Goal: Complete application form: Complete application form

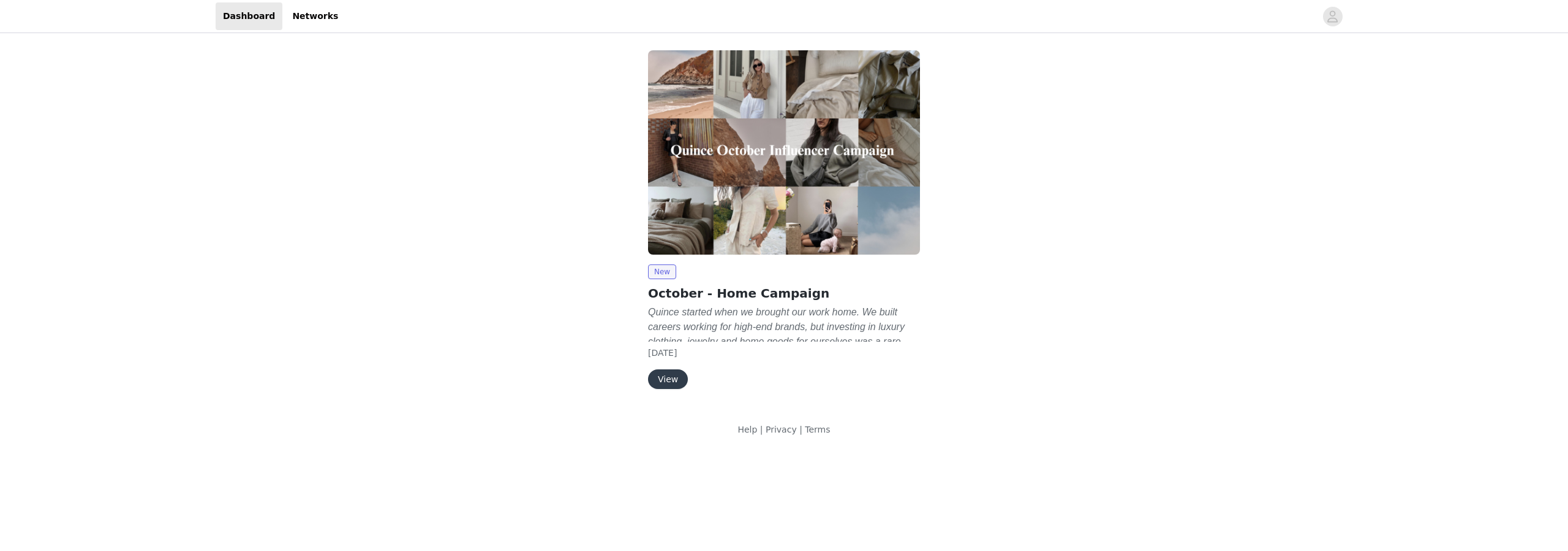
click at [666, 375] on button "View" at bounding box center [667, 378] width 40 height 19
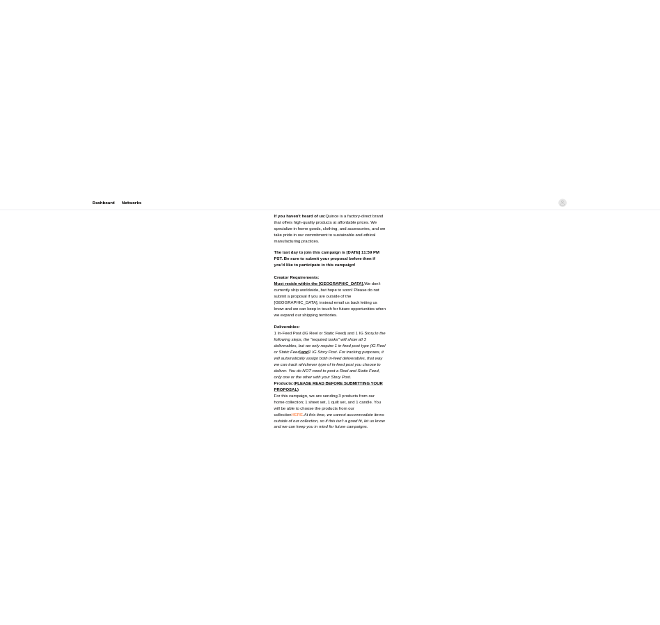
scroll to position [486, 0]
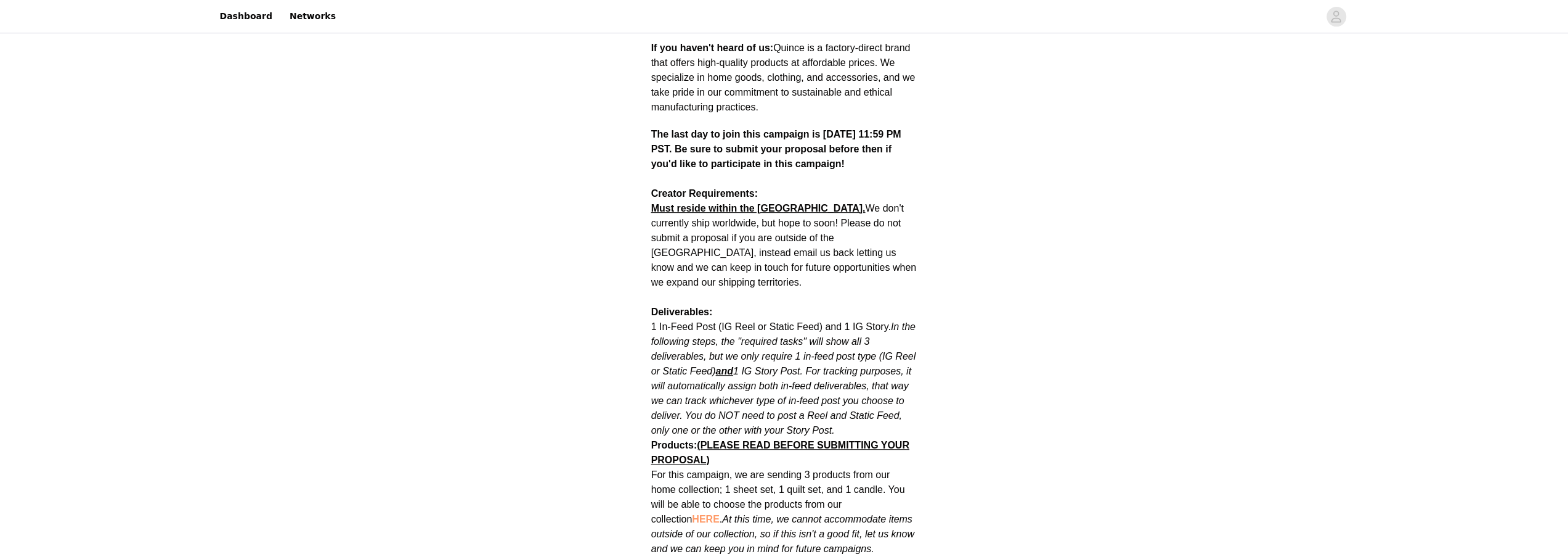
drag, startPoint x: 669, startPoint y: 509, endPoint x: 589, endPoint y: 335, distance: 191.5
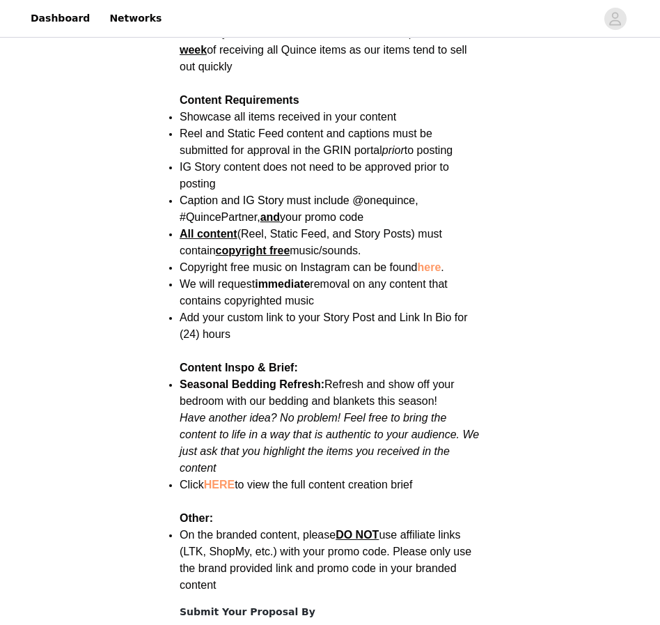
scroll to position [1821, 0]
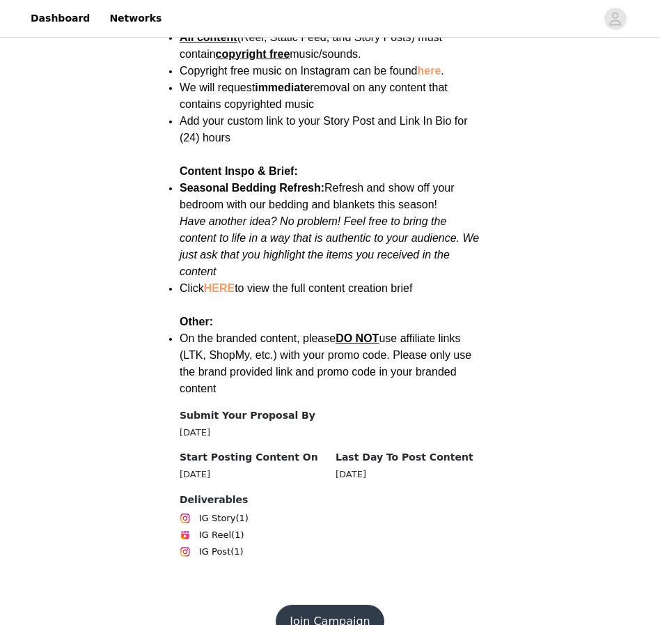
click at [323, 605] on button "Join Campaign" at bounding box center [330, 621] width 108 height 33
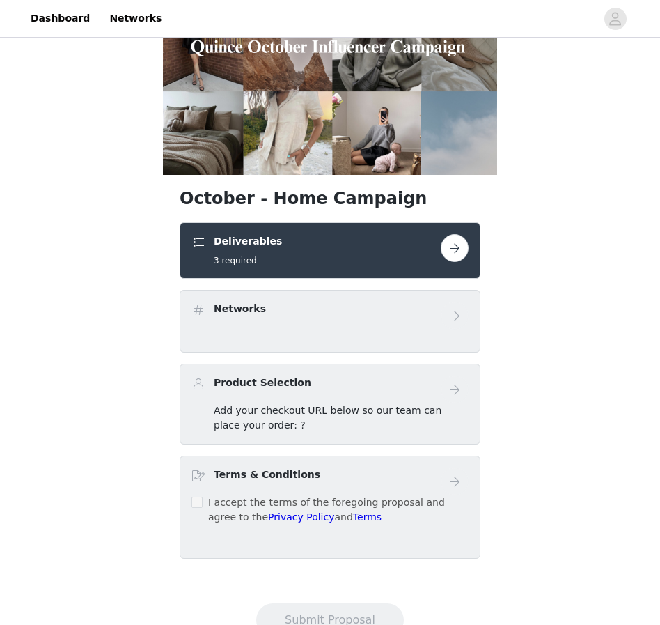
scroll to position [166, 0]
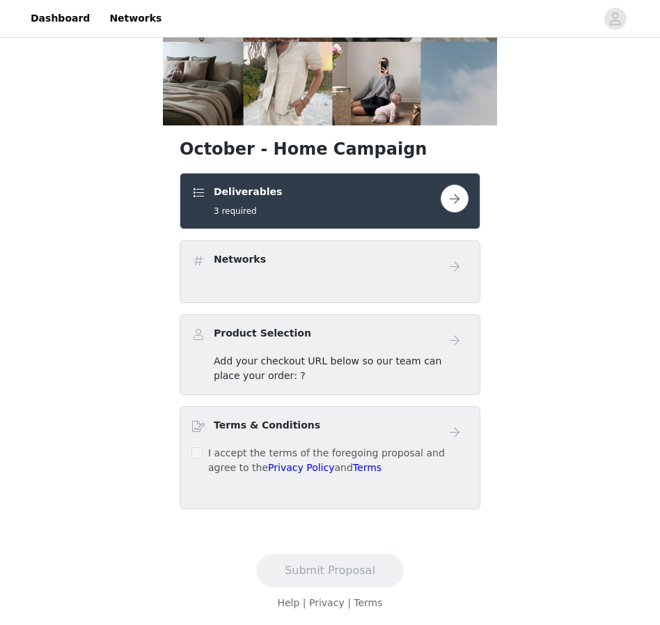
click at [461, 194] on button "button" at bounding box center [455, 199] width 28 height 28
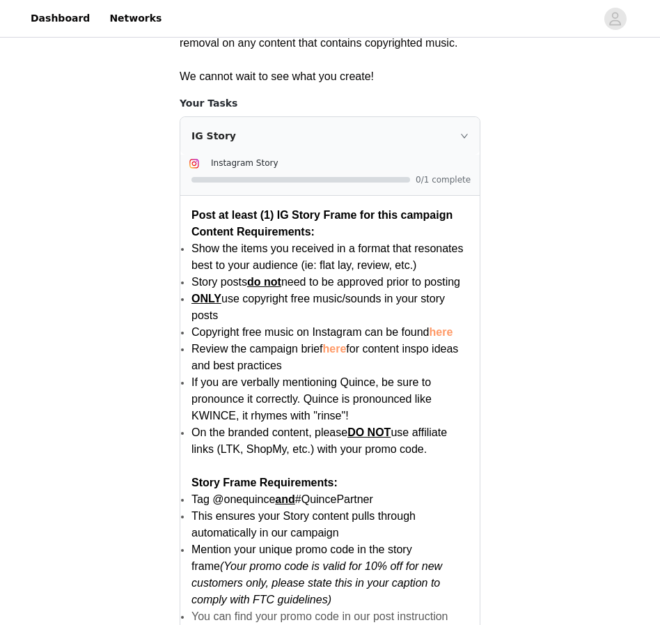
scroll to position [488, 0]
click at [450, 144] on div "IG Story" at bounding box center [330, 135] width 300 height 38
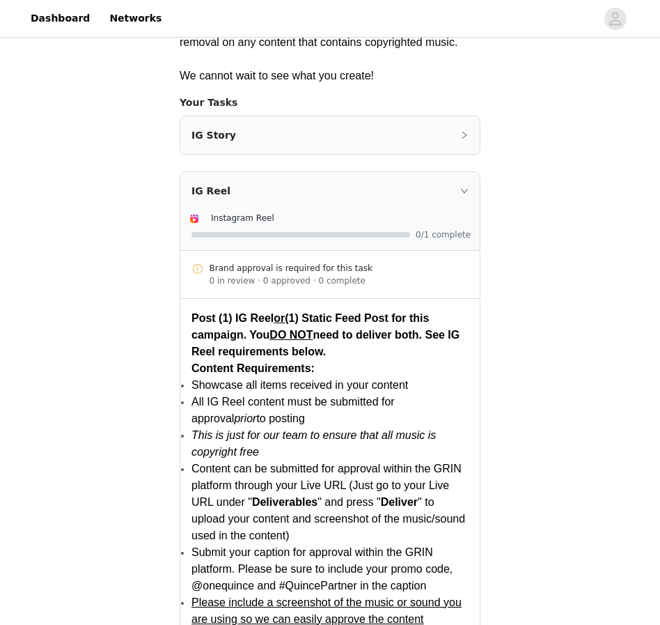
click at [450, 144] on div "IG Story" at bounding box center [330, 135] width 300 height 38
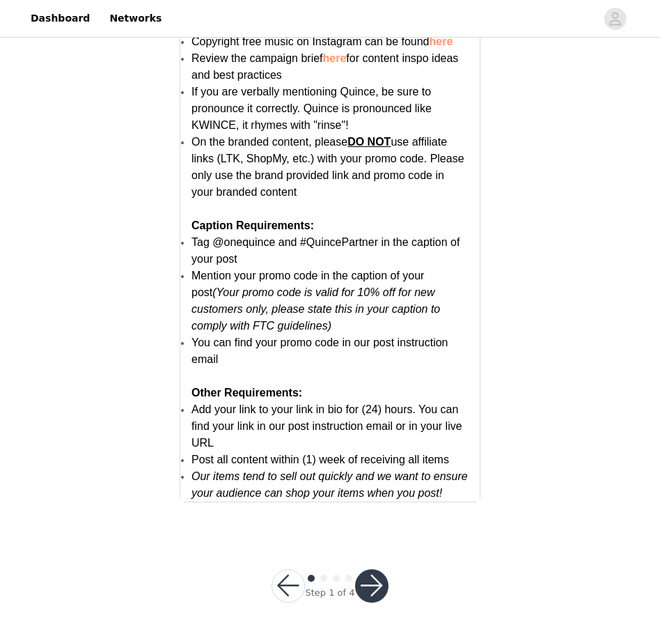
scroll to position [2668, 0]
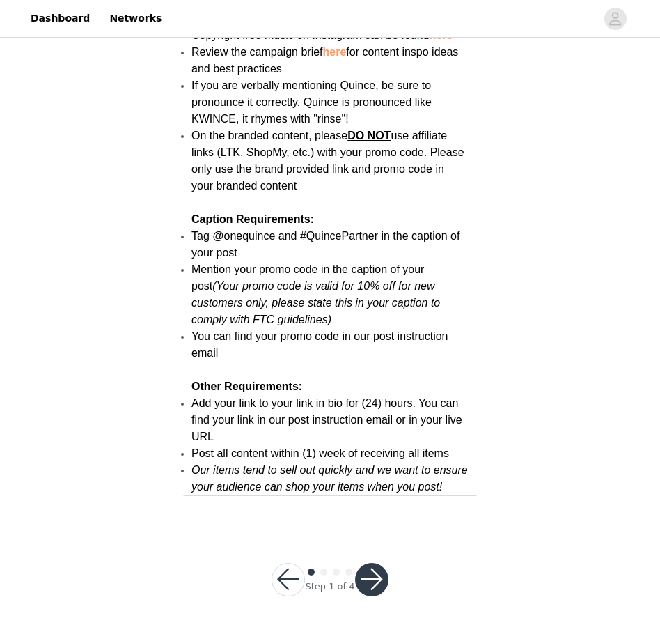
click at [375, 587] on button "button" at bounding box center [371, 579] width 33 height 33
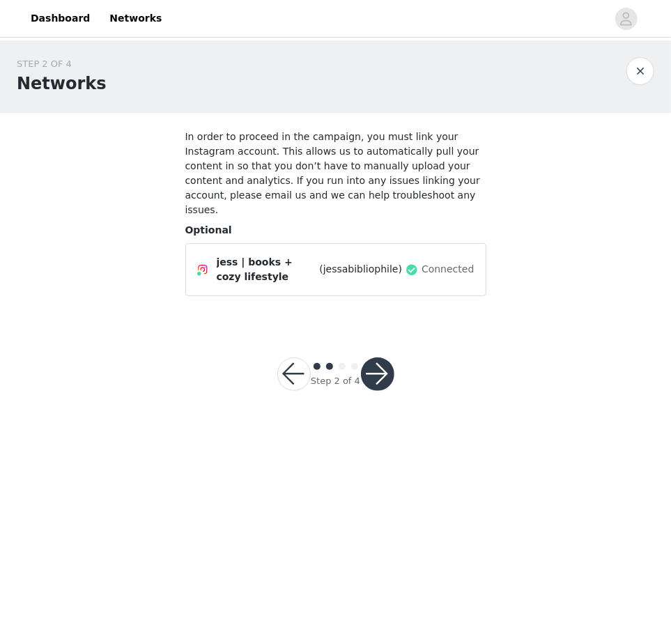
click at [373, 359] on button "button" at bounding box center [377, 373] width 33 height 33
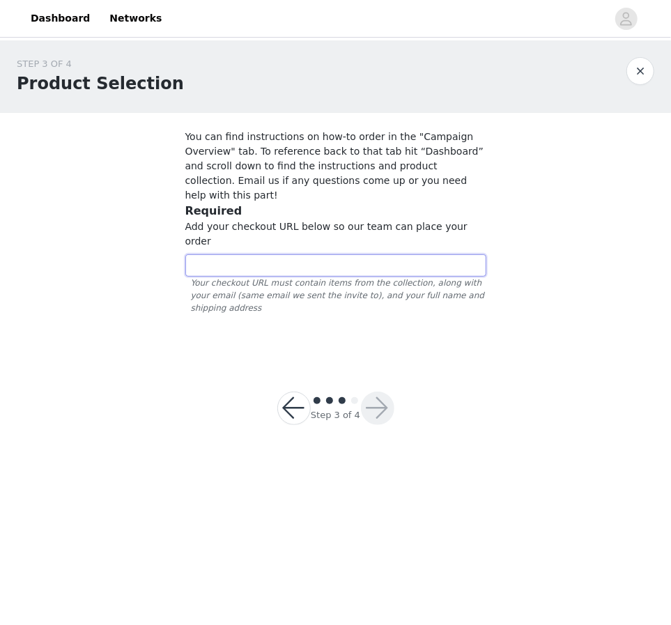
click at [352, 254] on input "text" at bounding box center [335, 265] width 301 height 22
paste input "[URL][DOMAIN_NAME]"
type input "[URL][DOMAIN_NAME]"
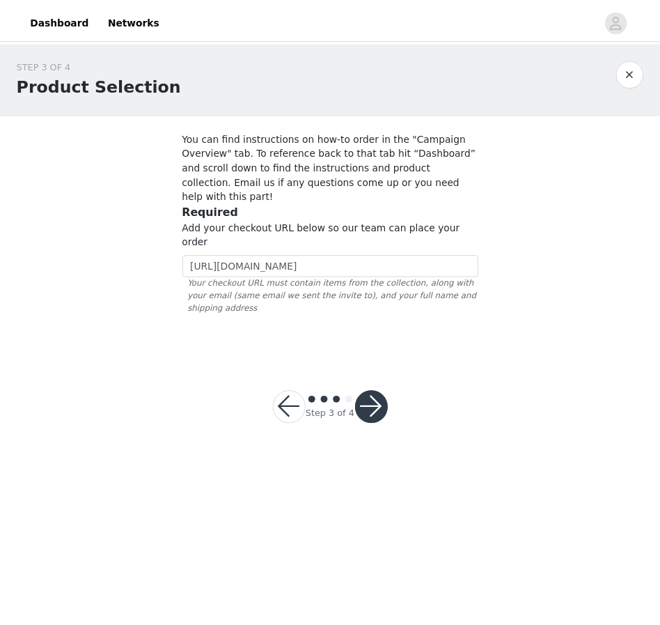
scroll to position [0, 0]
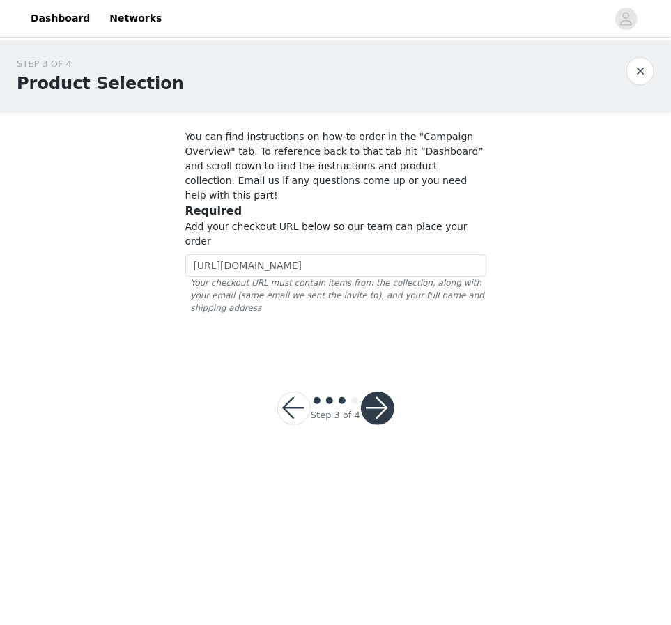
click at [394, 375] on div "Step 3 of 4" at bounding box center [336, 408] width 150 height 67
click at [382, 392] on button "button" at bounding box center [377, 408] width 33 height 33
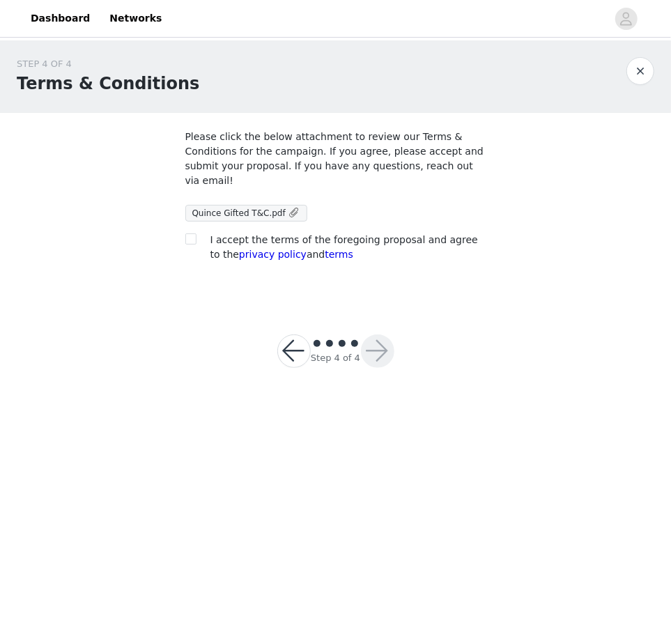
click at [205, 233] on div "I accept the terms of the foregoing proposal and agree to the privacy policy an…" at bounding box center [335, 247] width 301 height 29
click at [189, 212] on div "Please click the below attachment to review our Terms & Conditions for the camp…" at bounding box center [335, 199] width 301 height 138
click at [198, 233] on div at bounding box center [195, 240] width 20 height 15
click at [196, 233] on div at bounding box center [195, 240] width 20 height 15
click at [190, 233] on input "checkbox" at bounding box center [190, 238] width 10 height 10
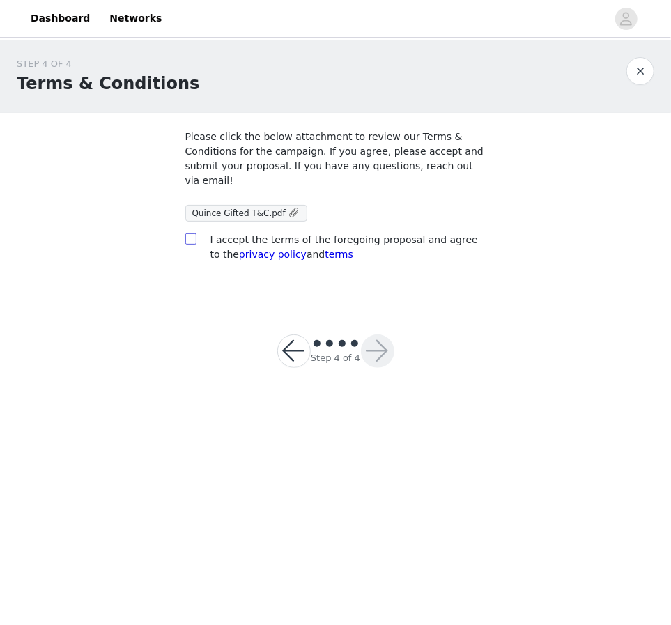
checkbox input "true"
click at [367, 334] on button "button" at bounding box center [377, 350] width 33 height 33
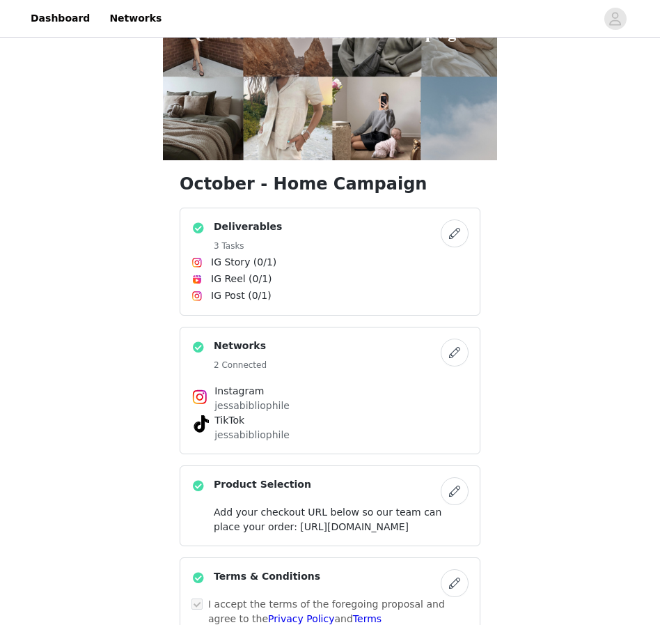
scroll to position [326, 0]
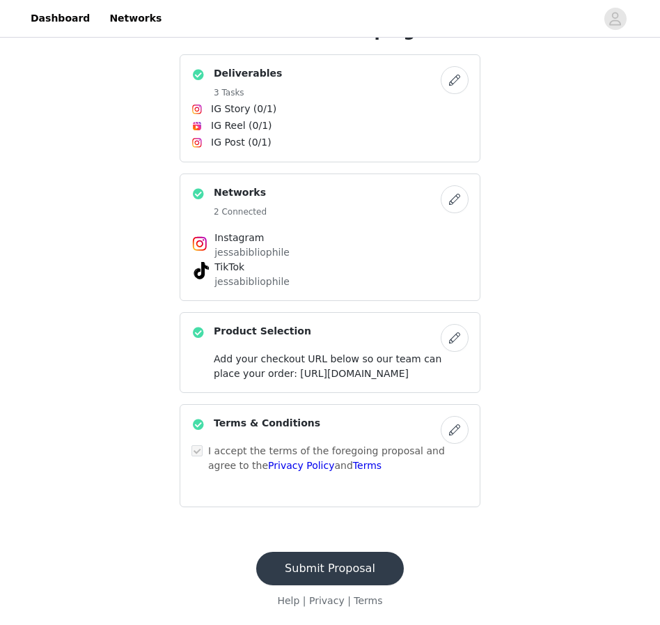
click at [445, 324] on button "button" at bounding box center [455, 338] width 28 height 28
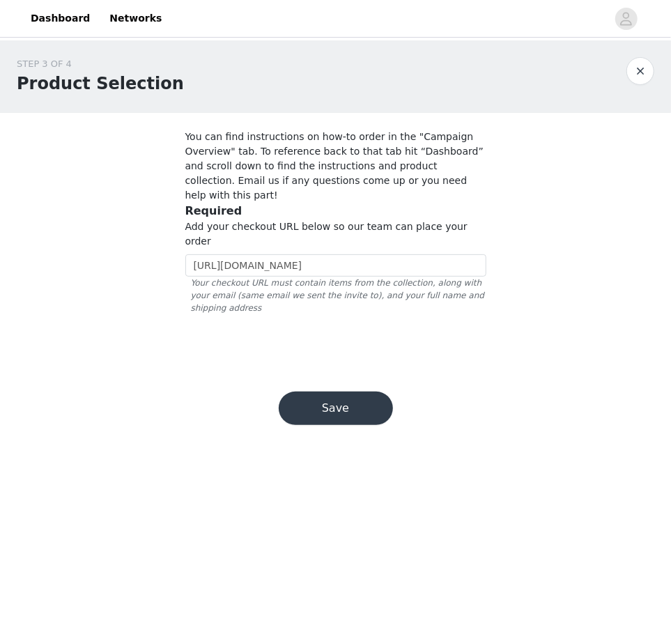
click at [313, 221] on div "Add your checkout URL below so our team can place your order [URL][DOMAIN_NAME]…" at bounding box center [335, 266] width 301 height 95
click at [313, 254] on input "[URL][DOMAIN_NAME]" at bounding box center [335, 265] width 301 height 22
click at [344, 392] on button "Save" at bounding box center [336, 408] width 114 height 33
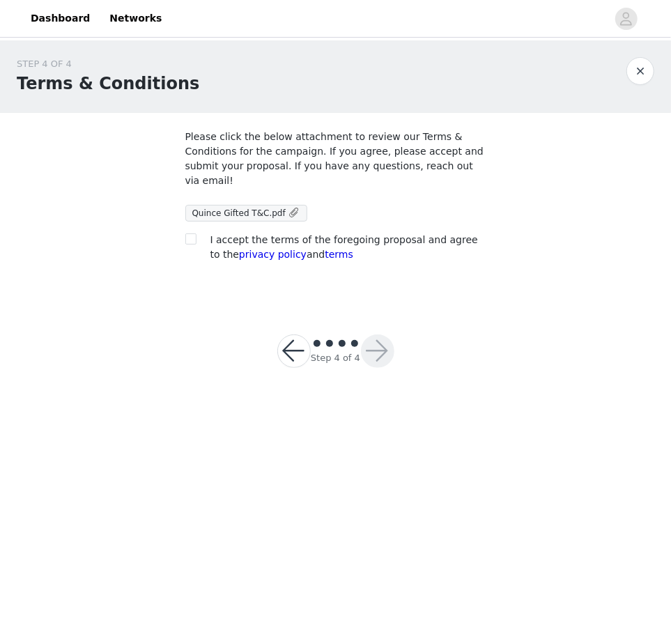
click at [292, 234] on span "I accept the terms of the foregoing proposal and agree to the privacy policy an…" at bounding box center [344, 247] width 268 height 26
click at [194, 233] on input "checkbox" at bounding box center [190, 238] width 10 height 10
checkbox input "true"
click at [367, 334] on button "button" at bounding box center [377, 350] width 33 height 33
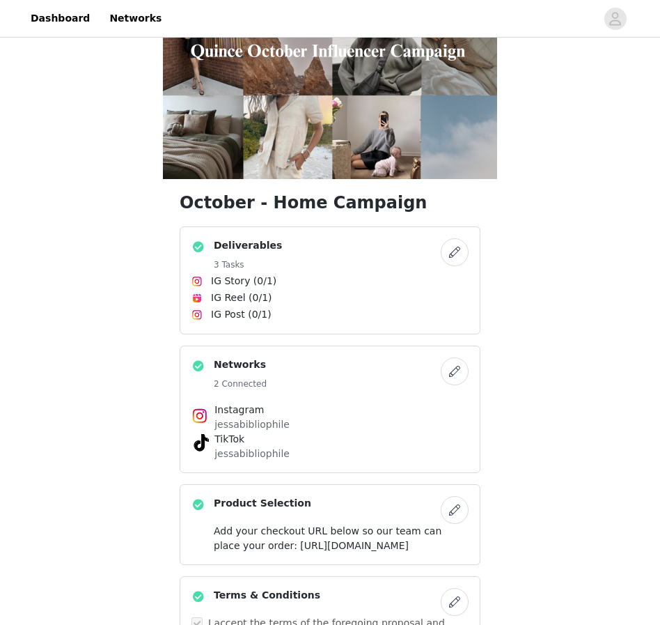
scroll to position [326, 0]
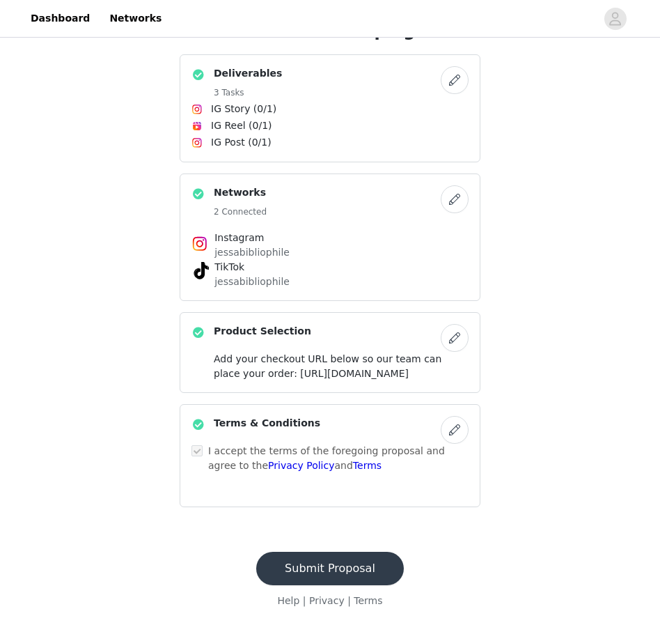
click at [340, 555] on button "Submit Proposal" at bounding box center [330, 568] width 148 height 33
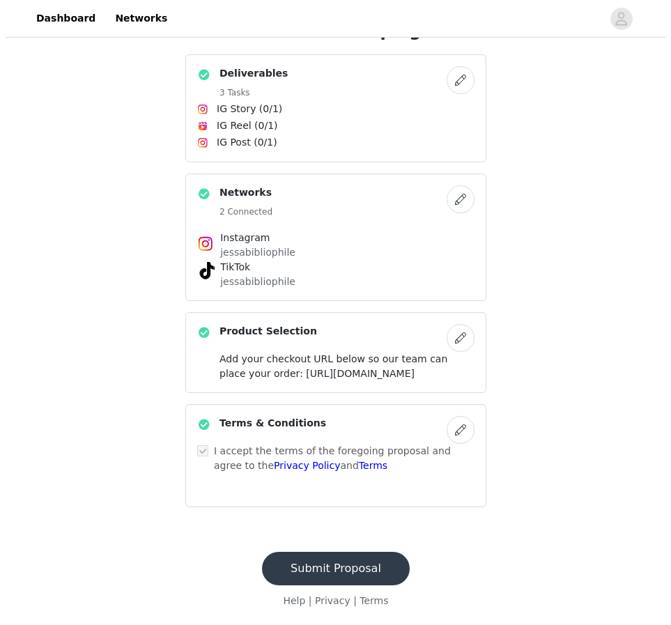
scroll to position [0, 0]
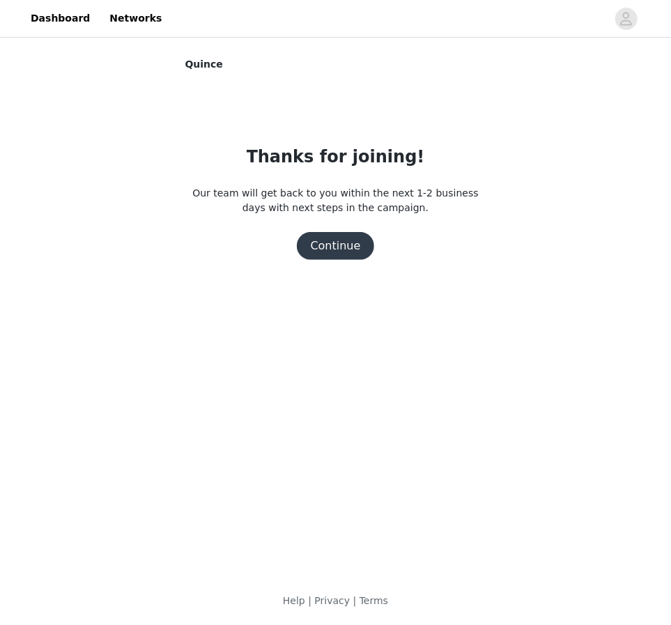
click at [319, 261] on section "Quince Thanks for joining! Our team will get back to you within the next 1-2 bu…" at bounding box center [336, 180] width 334 height 247
click at [327, 249] on button "Continue" at bounding box center [336, 246] width 78 height 28
